Goal: Subscribe to service/newsletter

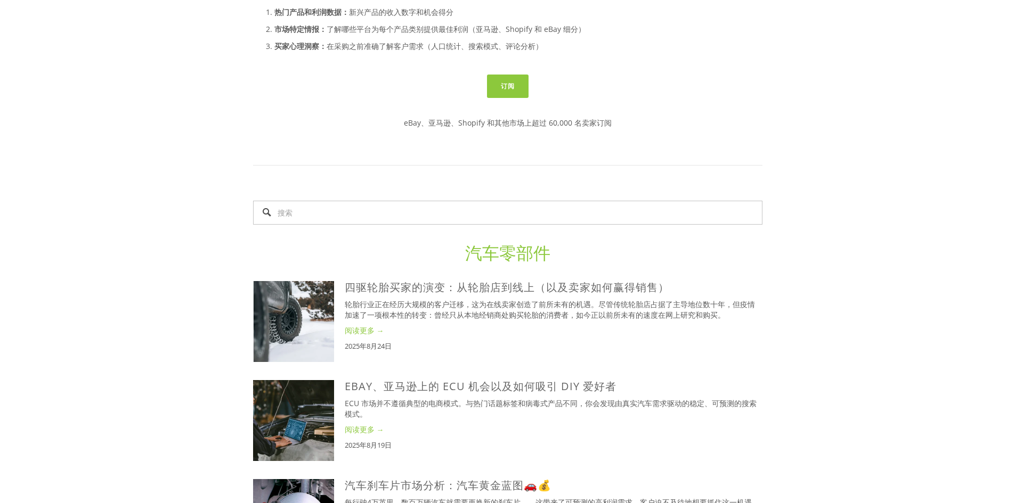
scroll to position [373, 0]
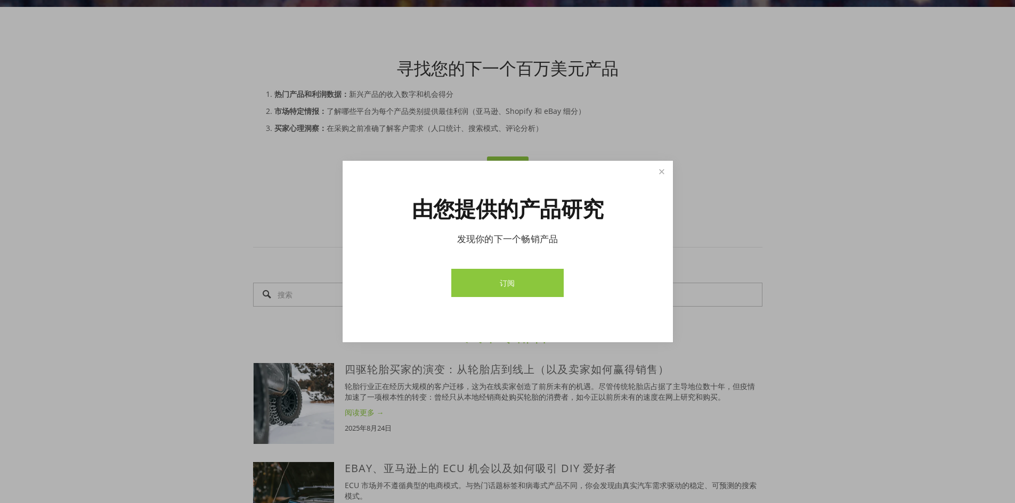
click at [550, 286] on link "订阅" at bounding box center [507, 283] width 112 height 28
click at [536, 274] on link "订阅" at bounding box center [507, 283] width 112 height 28
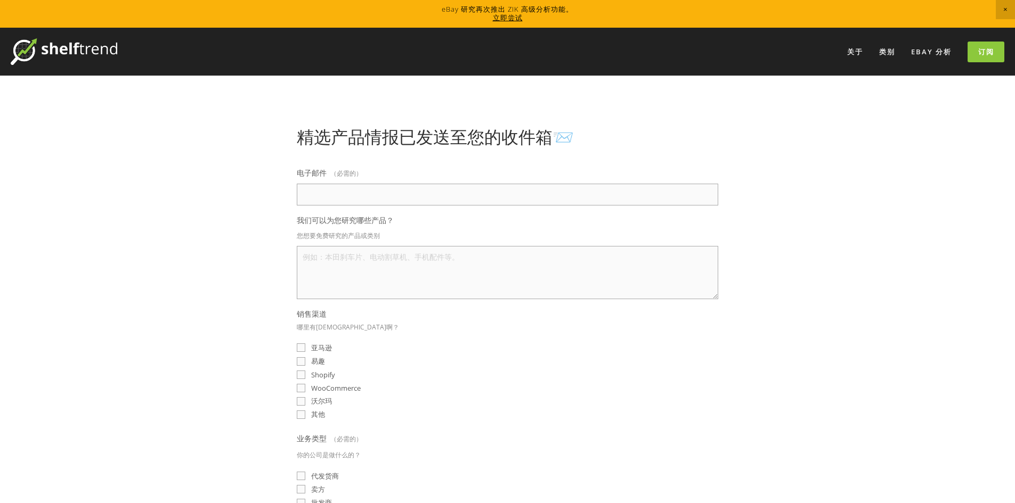
click at [341, 199] on input "电子邮件 （必需的）" at bounding box center [507, 195] width 421 height 22
click at [337, 273] on textarea "我们可以为您研究哪些产品？" at bounding box center [507, 272] width 421 height 53
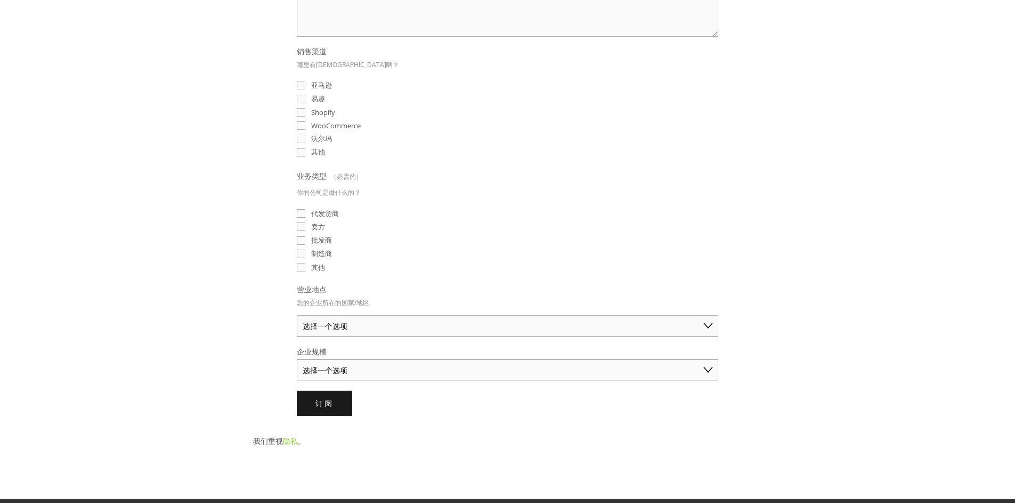
scroll to position [266, 0]
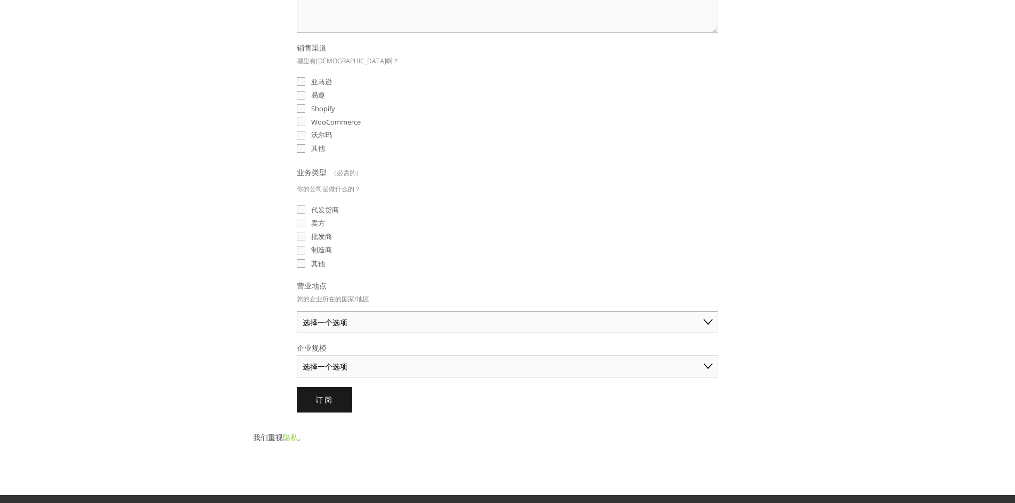
click at [337, 328] on select "选择一个选项 澳大利亚 美国 英国 中国 日本 德国 加拿大 其他" at bounding box center [507, 323] width 421 height 22
click at [391, 244] on fieldset "业务类型 （必需的） 你的公司是做什么的？ 代发货商 卖方 批发商 制造商 其他" at bounding box center [507, 217] width 421 height 105
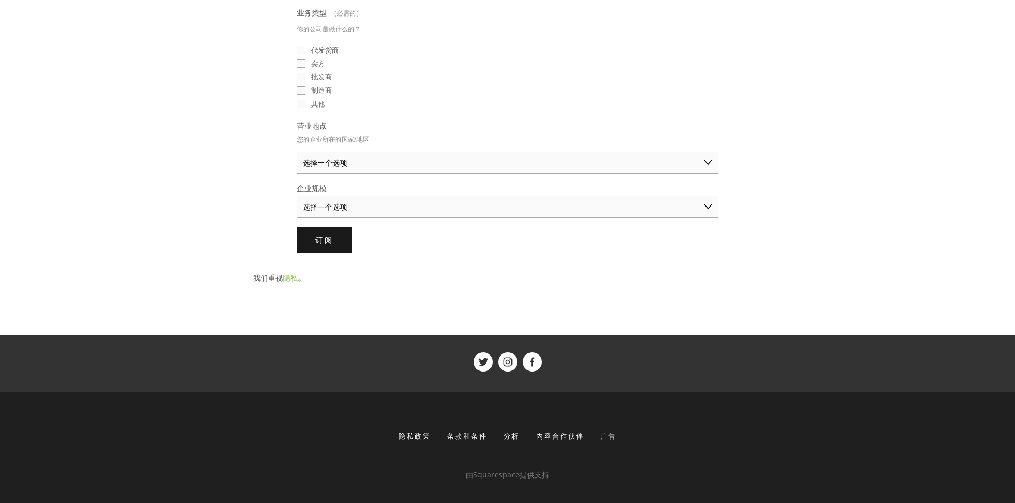
scroll to position [0, 0]
